Goal: Task Accomplishment & Management: Use online tool/utility

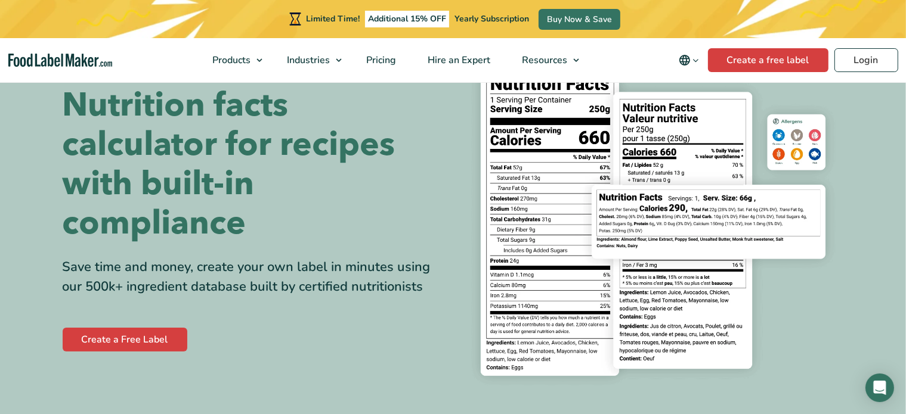
scroll to position [60, 0]
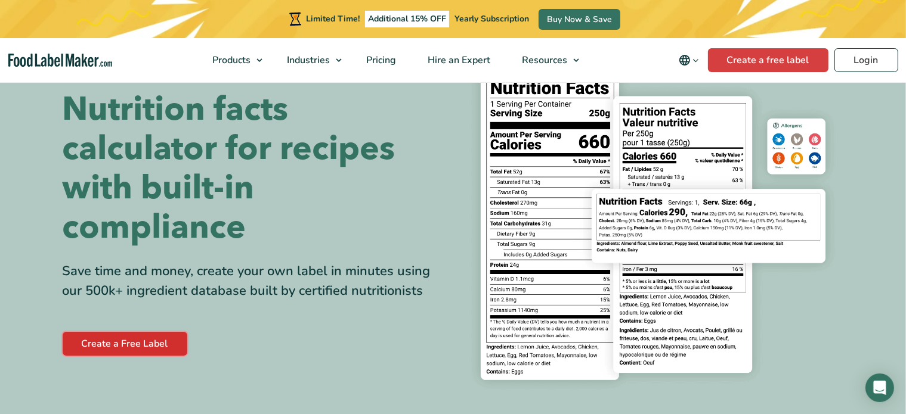
click at [173, 350] on link "Create a Free Label" at bounding box center [125, 344] width 125 height 24
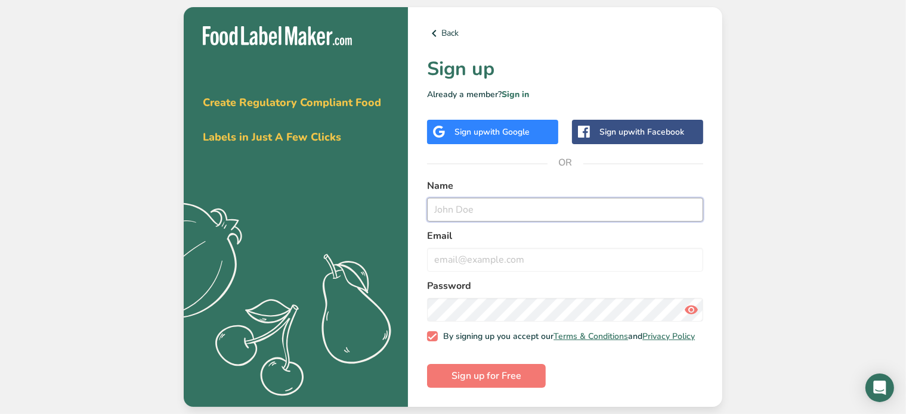
click at [550, 200] on input "text" at bounding box center [565, 210] width 276 height 24
drag, startPoint x: 504, startPoint y: 387, endPoint x: 503, endPoint y: 380, distance: 7.2
click at [504, 386] on button "Sign up for Free" at bounding box center [486, 376] width 119 height 24
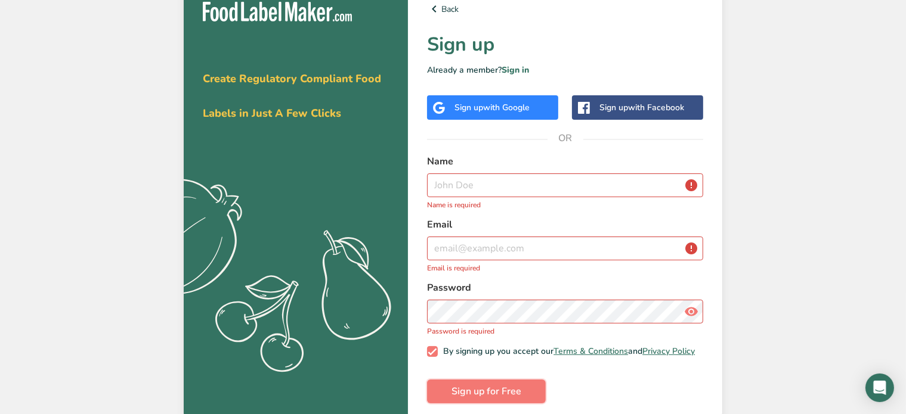
scroll to position [24, 0]
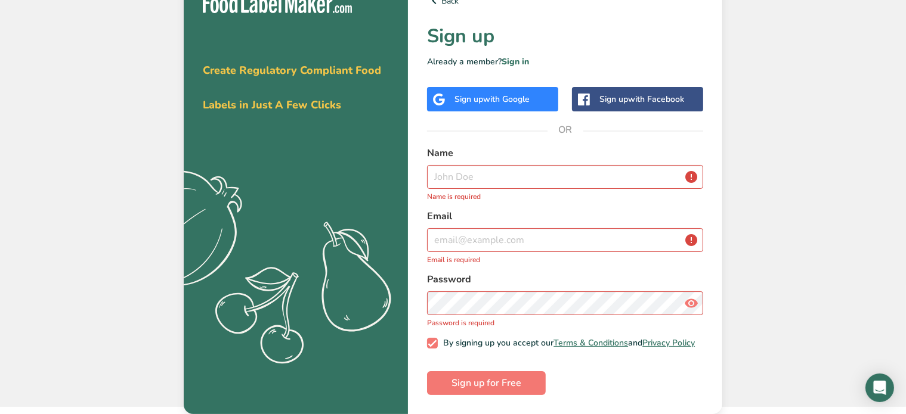
click at [501, 185] on div "Name Name is required" at bounding box center [565, 174] width 276 height 56
click at [506, 168] on input "text" at bounding box center [565, 177] width 276 height 24
click at [478, 94] on div "Sign up with Google" at bounding box center [491, 99] width 75 height 13
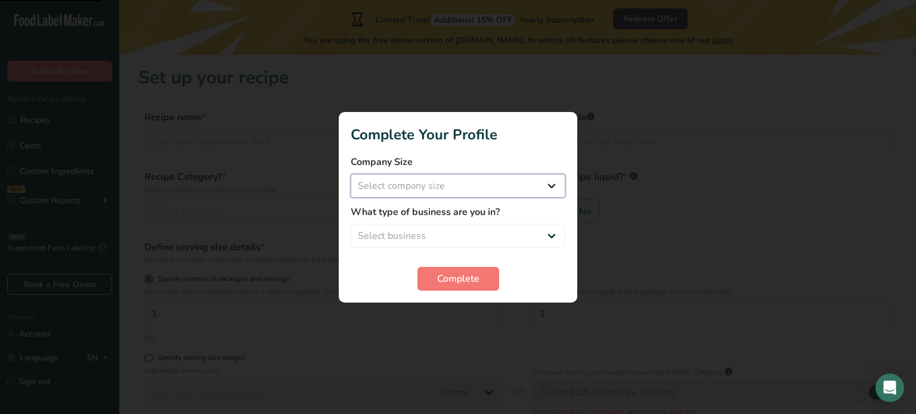
click at [546, 188] on select "Select company size Fewer than 10 Employees 10 to 50 Employees 51 to 500 Employ…" at bounding box center [458, 186] width 215 height 24
select select "1"
click at [351, 174] on select "Select company size Fewer than 10 Employees 10 to 50 Employees 51 to 500 Employ…" at bounding box center [458, 186] width 215 height 24
click at [517, 235] on select "Select business Packaged Food Manufacturer Restaurant & Cafe Bakery Meal Plans …" at bounding box center [458, 236] width 215 height 24
select select "1"
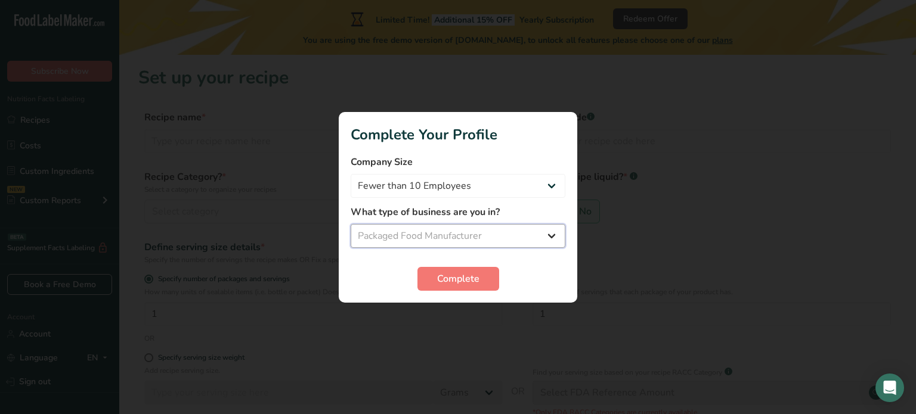
click at [351, 224] on select "Select business Packaged Food Manufacturer Restaurant & Cafe Bakery Meal Plans …" at bounding box center [458, 236] width 215 height 24
click at [479, 281] on button "Complete" at bounding box center [458, 279] width 82 height 24
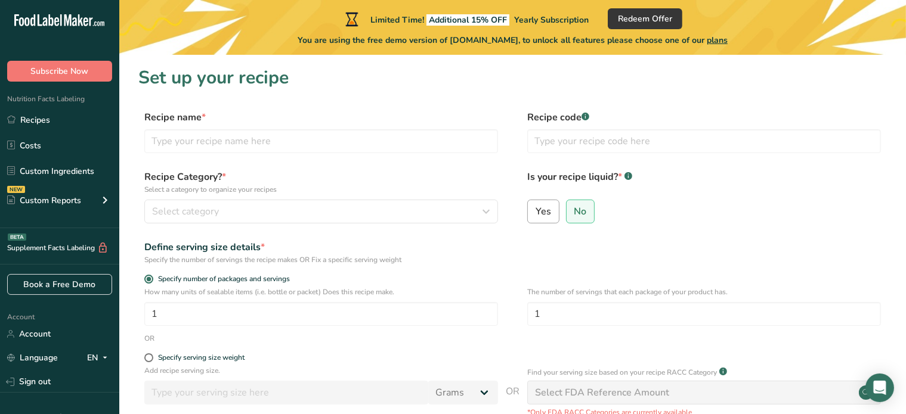
click at [539, 212] on span "Yes" at bounding box center [543, 212] width 16 height 12
click at [535, 212] on input "Yes" at bounding box center [532, 211] width 8 height 8
radio input "true"
radio input "false"
select select "22"
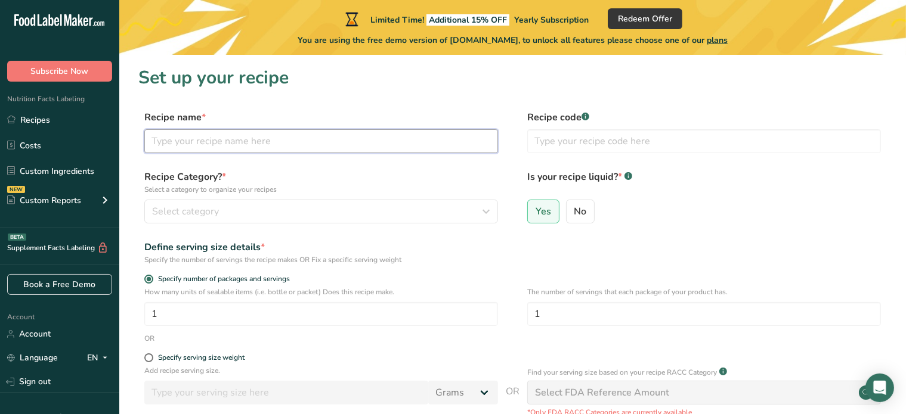
click at [358, 144] on input "text" at bounding box center [321, 141] width 354 height 24
type input "y"
type input "B"
type input "Meat Marinade Sauce"
click at [427, 213] on div "Select category" at bounding box center [317, 211] width 331 height 14
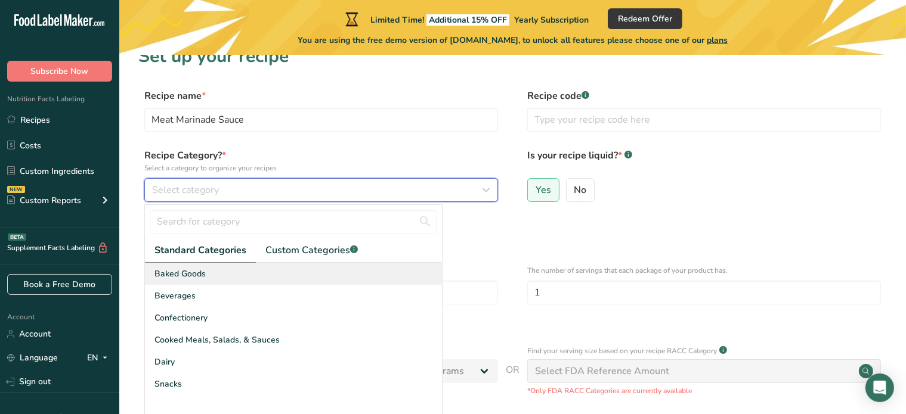
scroll to position [60, 0]
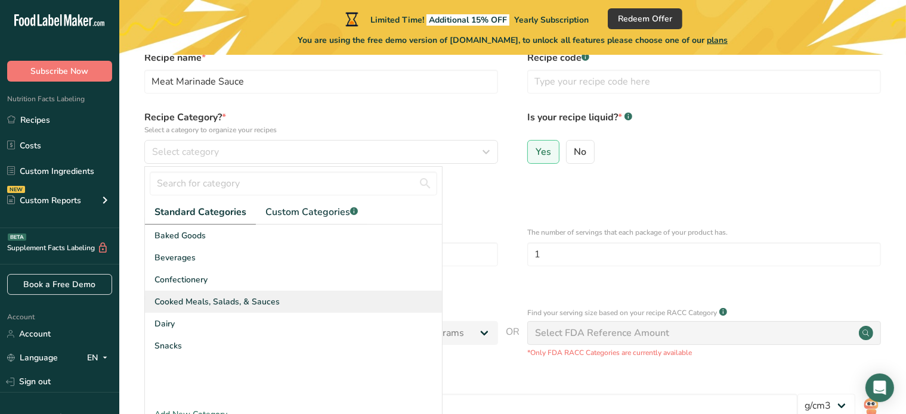
drag, startPoint x: 346, startPoint y: 292, endPoint x: 349, endPoint y: 298, distance: 6.7
click at [347, 297] on div "Cooked Meals, Salads, & Sauces" at bounding box center [293, 302] width 297 height 22
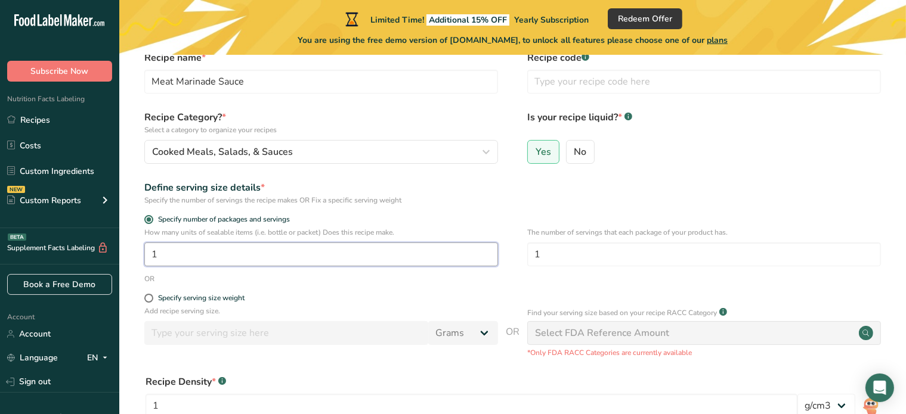
click at [317, 250] on input "1" at bounding box center [321, 255] width 354 height 24
click at [145, 302] on label "Specify serving size weight" at bounding box center [321, 298] width 354 height 9
click at [145, 302] on input "Specify serving size weight" at bounding box center [148, 299] width 8 height 8
radio input "true"
radio input "false"
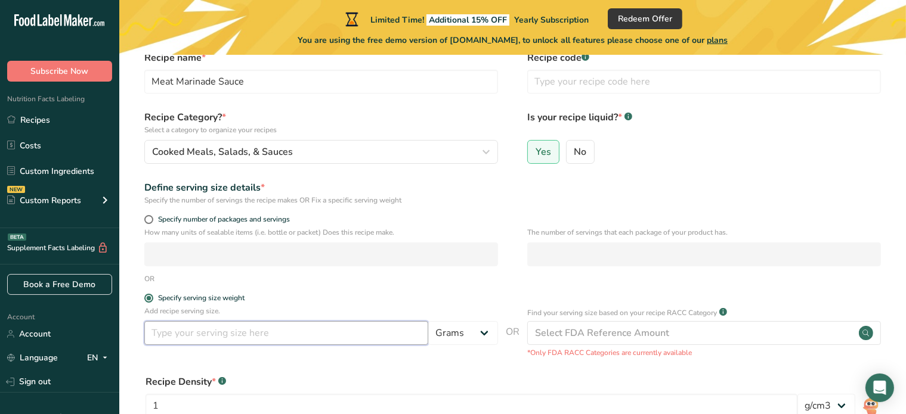
click at [211, 336] on input "number" at bounding box center [286, 333] width 284 height 24
type input "3"
click at [238, 346] on div "Add recipe serving size. 3 Grams kg mg mcg lb oz l mL fl oz tbsp tsp cup qt gal…" at bounding box center [321, 328] width 354 height 45
click at [240, 330] on input "3" at bounding box center [286, 333] width 284 height 24
click at [447, 321] on select "Grams kg mg mcg lb oz l mL fl oz tbsp tsp cup qt gallon" at bounding box center [463, 333] width 70 height 24
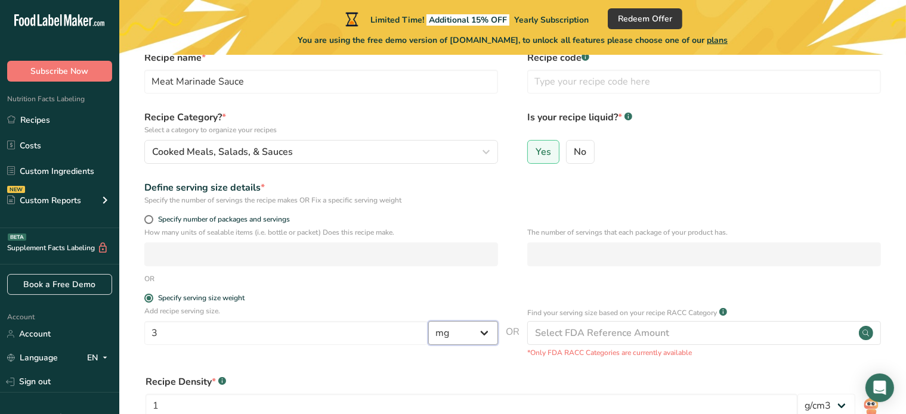
click at [428, 321] on select "Grams kg mg mcg lb oz l mL fl oz tbsp tsp cup qt gallon" at bounding box center [463, 333] width 70 height 24
drag, startPoint x: 465, startPoint y: 333, endPoint x: 468, endPoint y: 322, distance: 11.7
click at [465, 333] on select "Grams kg mg mcg lb oz l mL fl oz tbsp tsp cup qt gallon" at bounding box center [463, 333] width 70 height 24
click at [428, 321] on select "Grams kg mg mcg lb oz l mL fl oz tbsp tsp cup qt gallon" at bounding box center [463, 333] width 70 height 24
click at [452, 337] on select "Grams kg mg mcg lb oz l mL fl oz tbsp tsp cup qt gallon" at bounding box center [463, 333] width 70 height 24
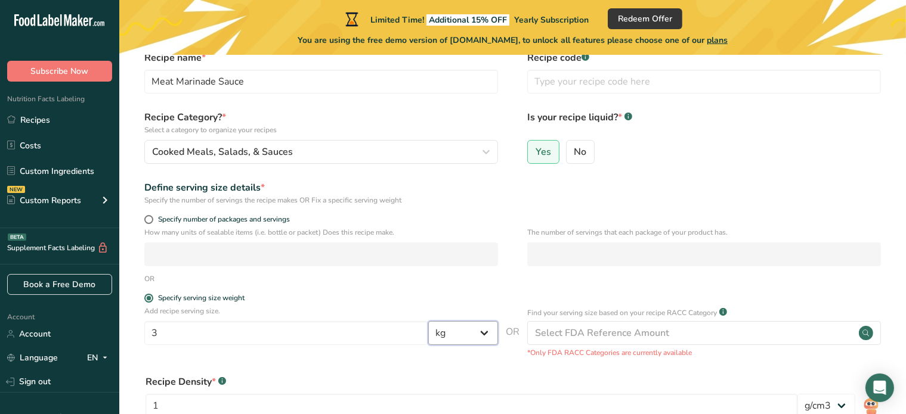
select select "0"
click at [428, 321] on select "Grams kg mg mcg lb oz l mL fl oz tbsp tsp cup qt gallon" at bounding box center [463, 333] width 70 height 24
drag, startPoint x: 303, startPoint y: 335, endPoint x: 316, endPoint y: 317, distance: 22.7
click at [303, 336] on input "3" at bounding box center [286, 333] width 284 height 24
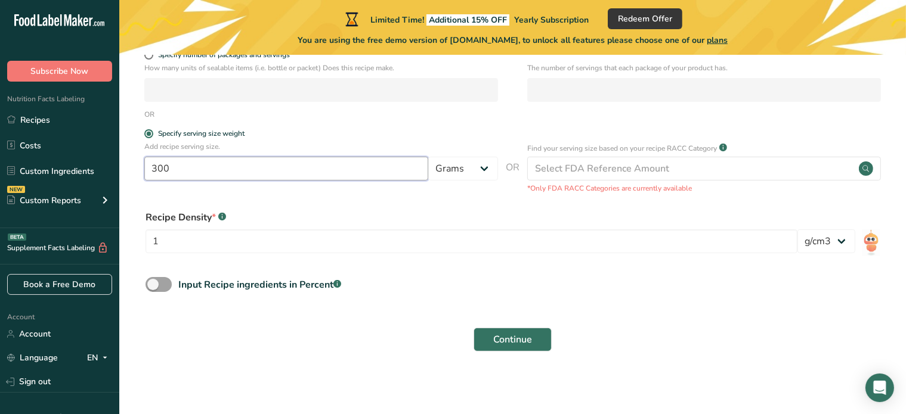
scroll to position [227, 0]
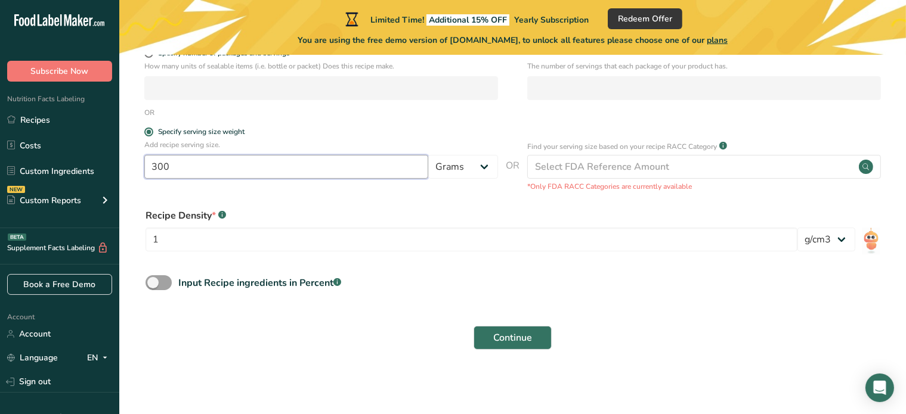
type input "300"
click at [510, 320] on div "Continue" at bounding box center [512, 338] width 748 height 38
click at [514, 340] on span "Continue" at bounding box center [512, 338] width 39 height 14
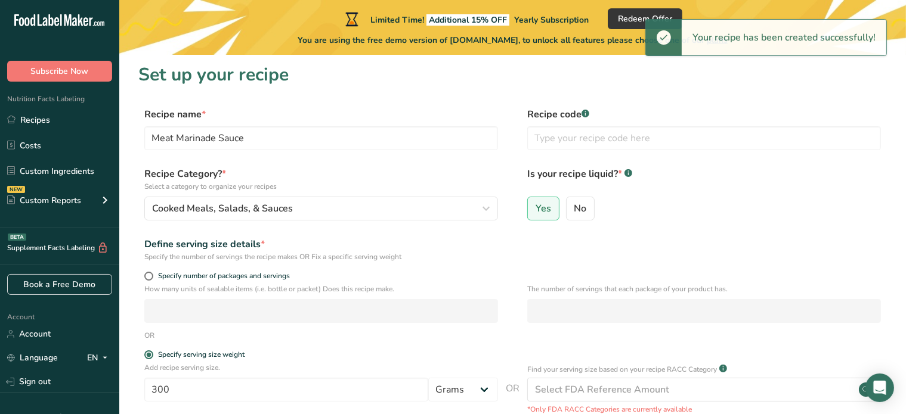
scroll to position [0, 0]
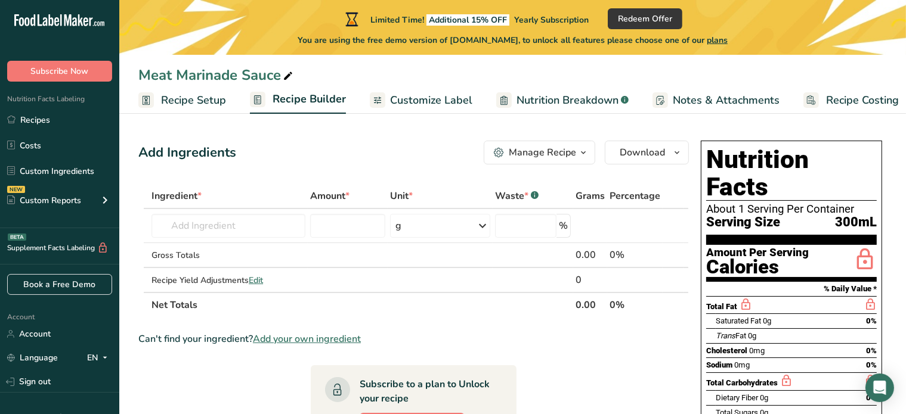
click at [432, 97] on span "Customize Label" at bounding box center [431, 100] width 82 height 16
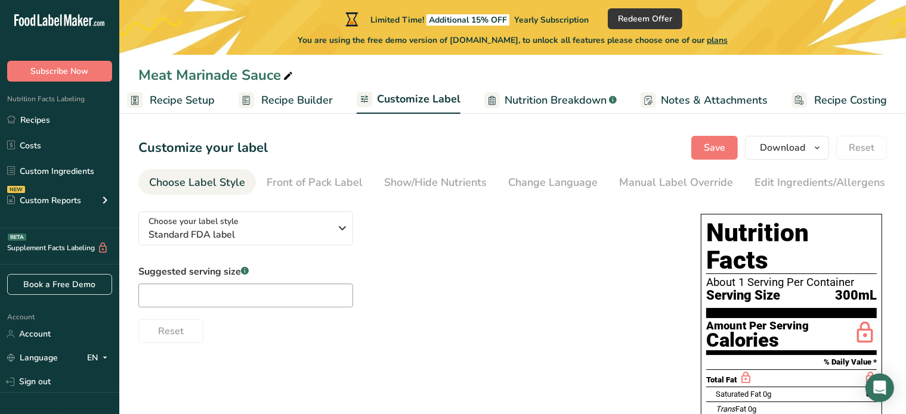
click at [272, 104] on span "Recipe Builder" at bounding box center [297, 100] width 72 height 16
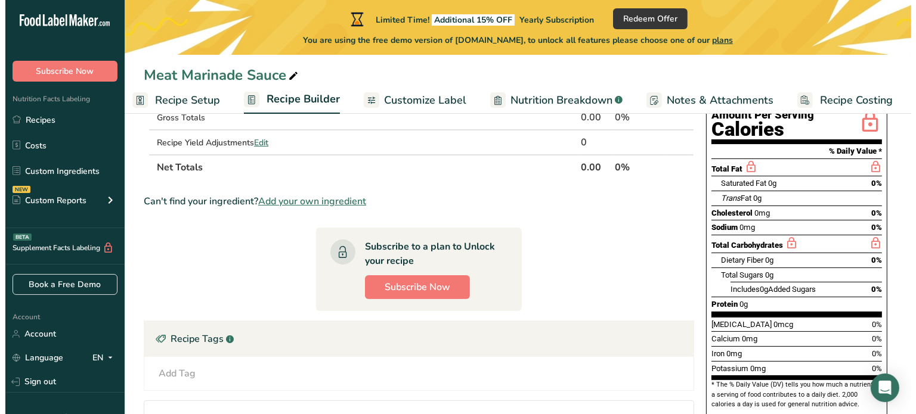
scroll to position [19, 0]
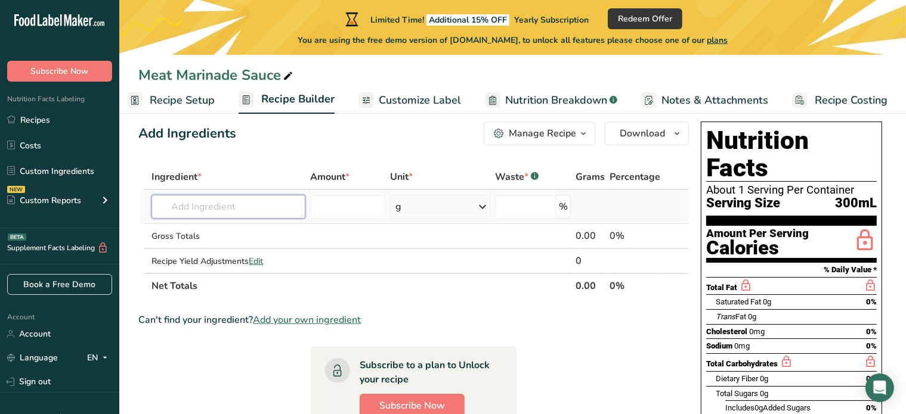
click at [289, 199] on input "text" at bounding box center [228, 207] width 154 height 24
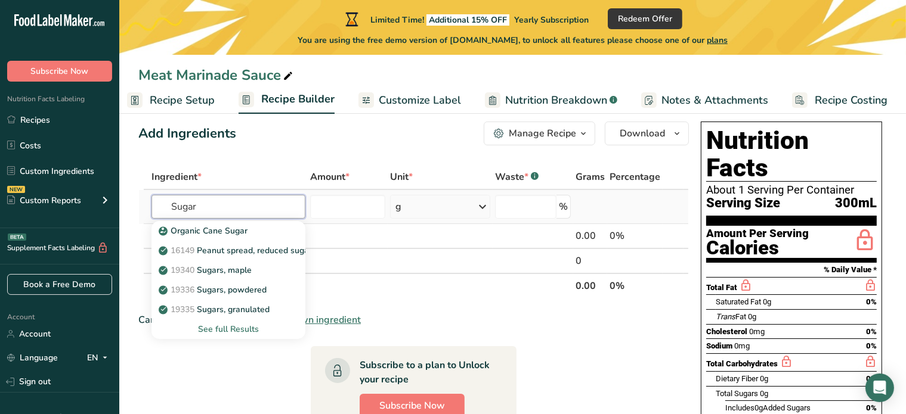
type input "Sugar"
click at [237, 334] on div "See full Results" at bounding box center [228, 329] width 135 height 13
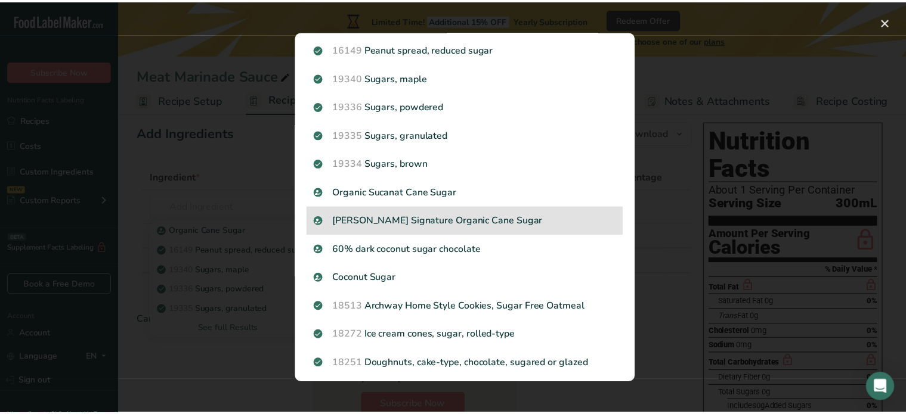
scroll to position [60, 0]
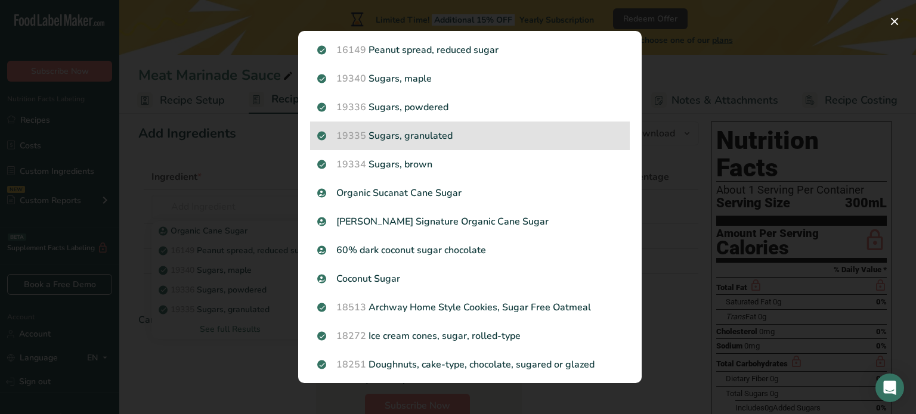
click at [515, 133] on p "19335 Sugars, granulated" at bounding box center [469, 136] width 305 height 14
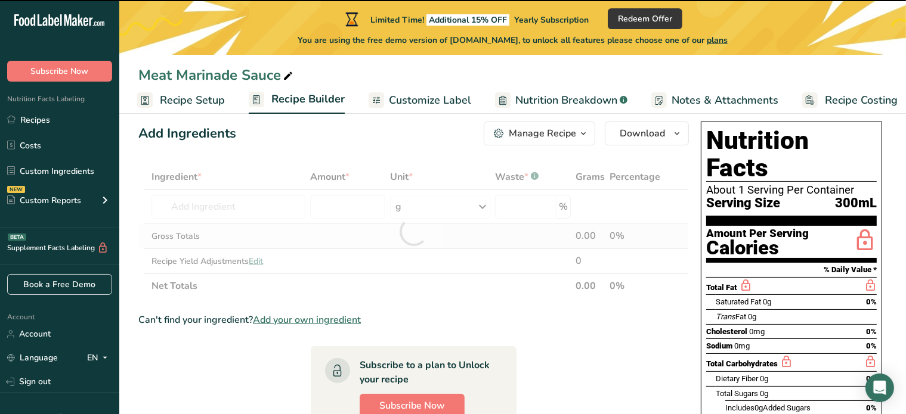
type input "0"
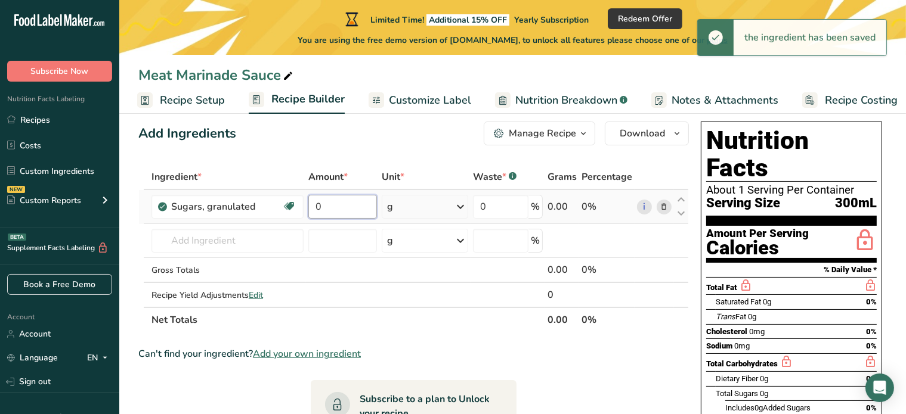
click at [349, 207] on input "0" at bounding box center [342, 207] width 69 height 24
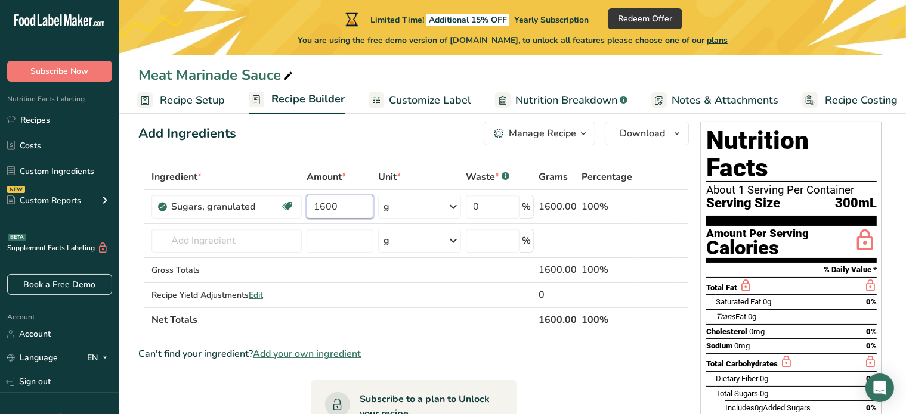
type input "1600"
click at [176, 92] on span "Recipe Setup" at bounding box center [192, 100] width 65 height 16
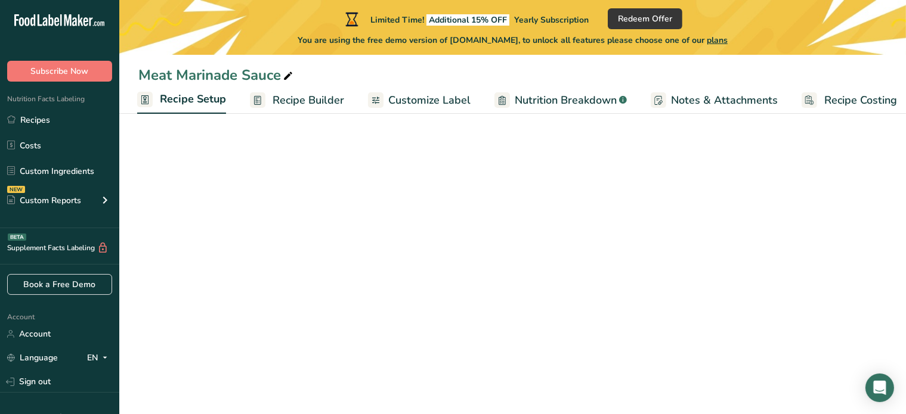
scroll to position [0, 4]
select select "22"
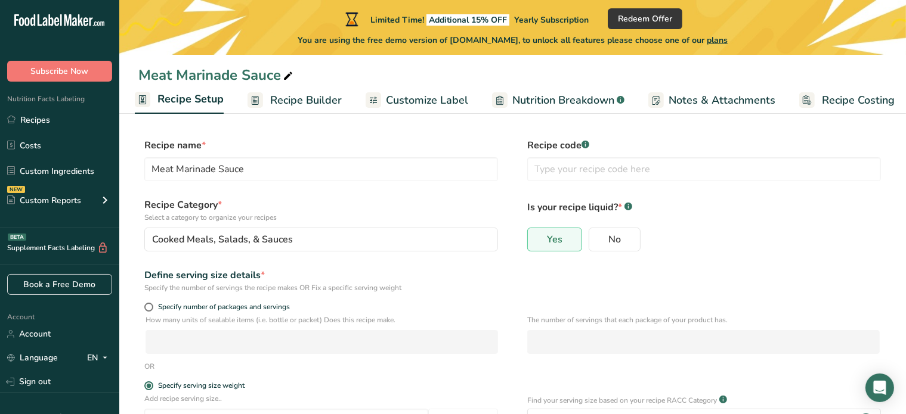
scroll to position [0, 0]
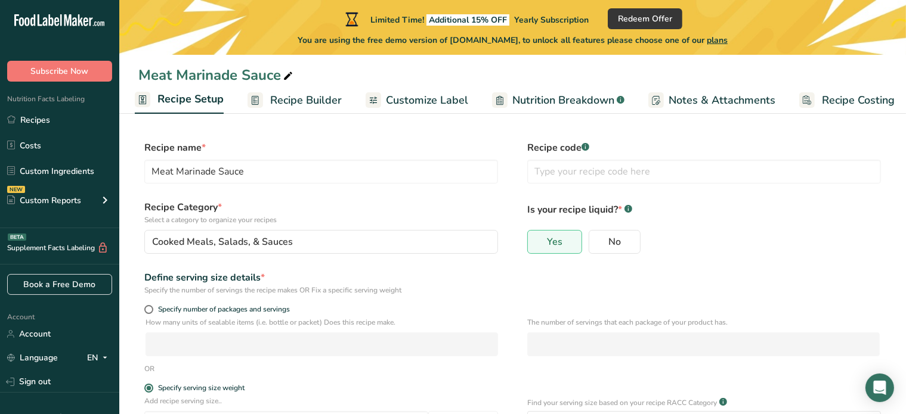
click at [310, 95] on span "Recipe Builder" at bounding box center [306, 100] width 72 height 16
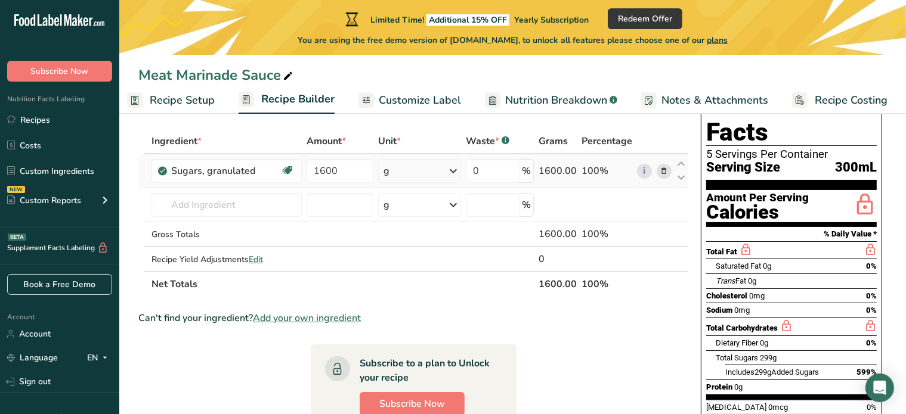
scroll to position [60, 0]
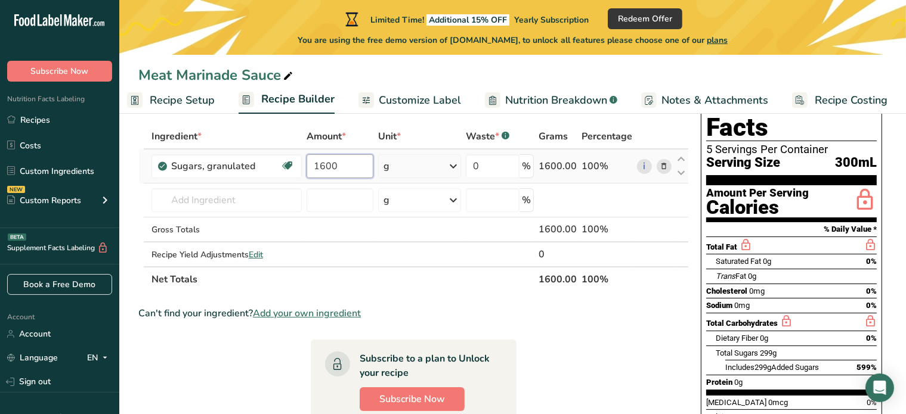
click at [347, 162] on input "1600" at bounding box center [339, 166] width 67 height 24
type input "160"
click at [231, 209] on div "Ingredient * Amount * Unit * Waste * .a-a{fill:#347362;}.b-a{fill:#fff;} Grams …" at bounding box center [413, 208] width 550 height 168
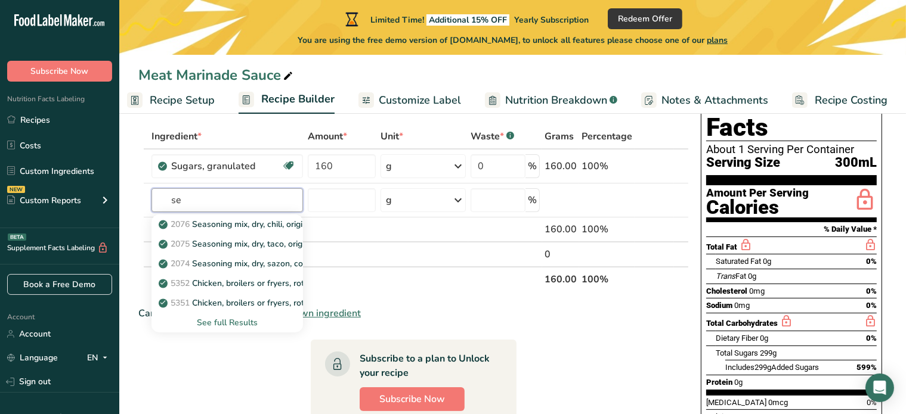
type input "s"
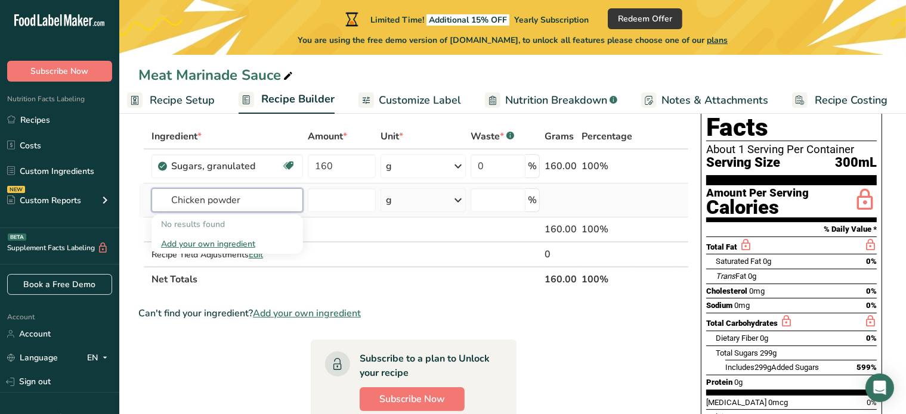
type input "Chicken powder"
click at [200, 244] on div "Add your own ingredient" at bounding box center [227, 244] width 132 height 13
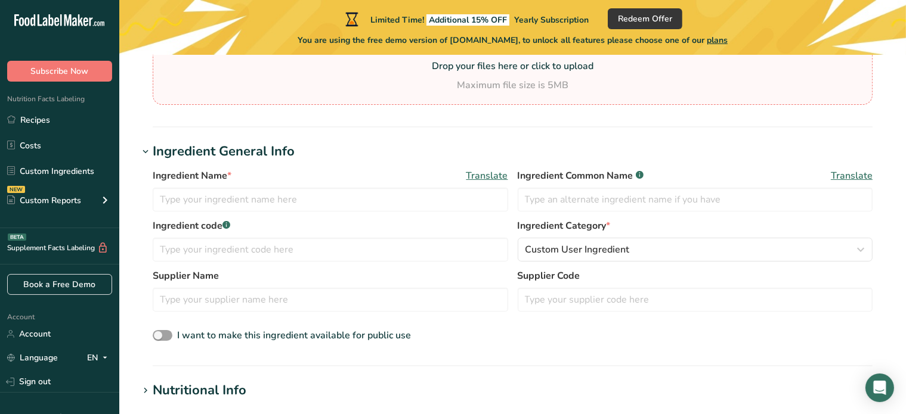
scroll to position [179, 0]
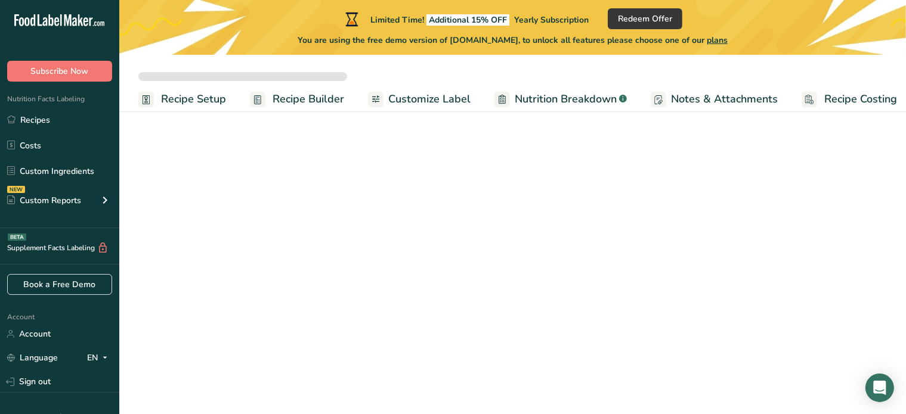
select select
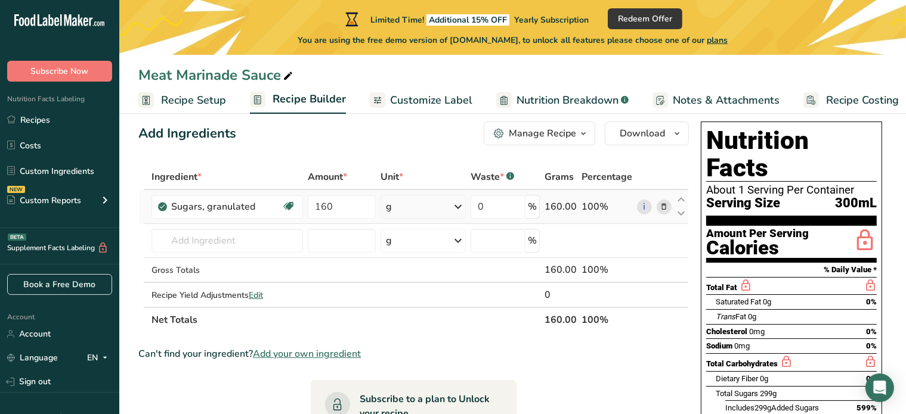
scroll to position [258, 0]
